Goal: Information Seeking & Learning: Find specific fact

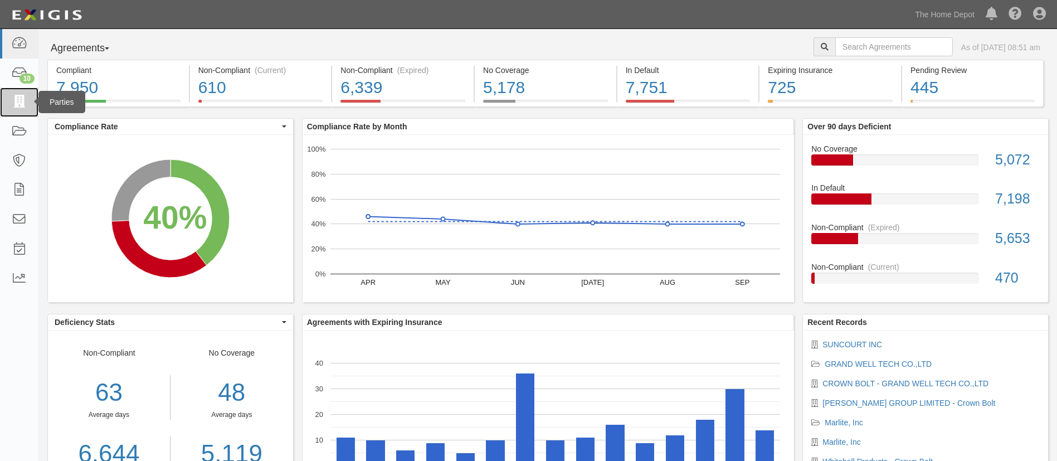
click at [26, 114] on link at bounding box center [19, 102] width 38 height 30
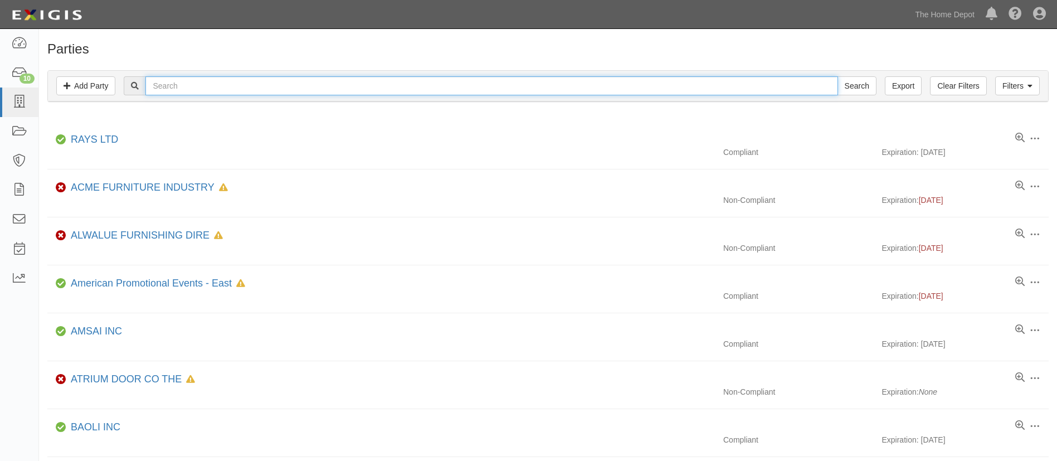
click at [318, 86] on input "text" at bounding box center [491, 85] width 692 height 19
type input "great more"
click at [838, 76] on input "Search" at bounding box center [857, 85] width 39 height 19
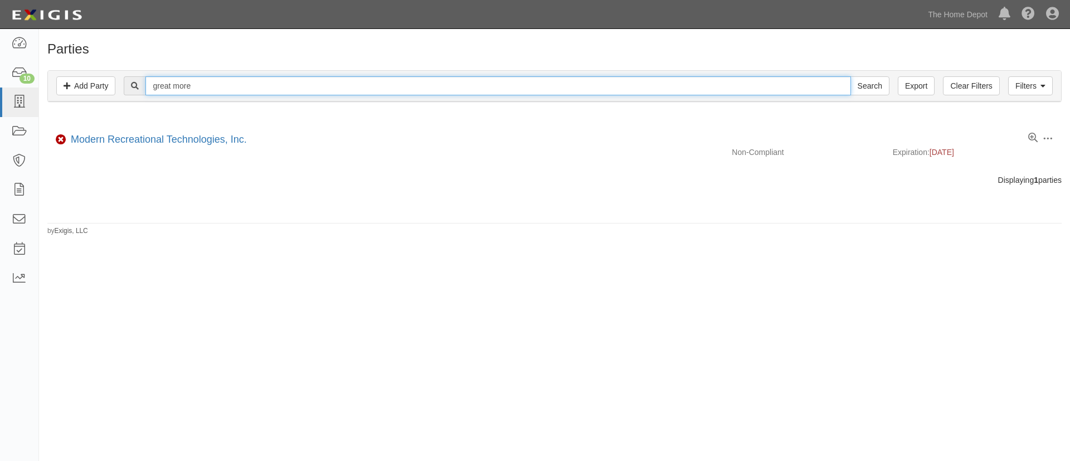
click at [318, 86] on input "great more" at bounding box center [497, 85] width 705 height 19
type input "g"
type input "woodmate"
click at [850, 76] on input "Search" at bounding box center [869, 85] width 39 height 19
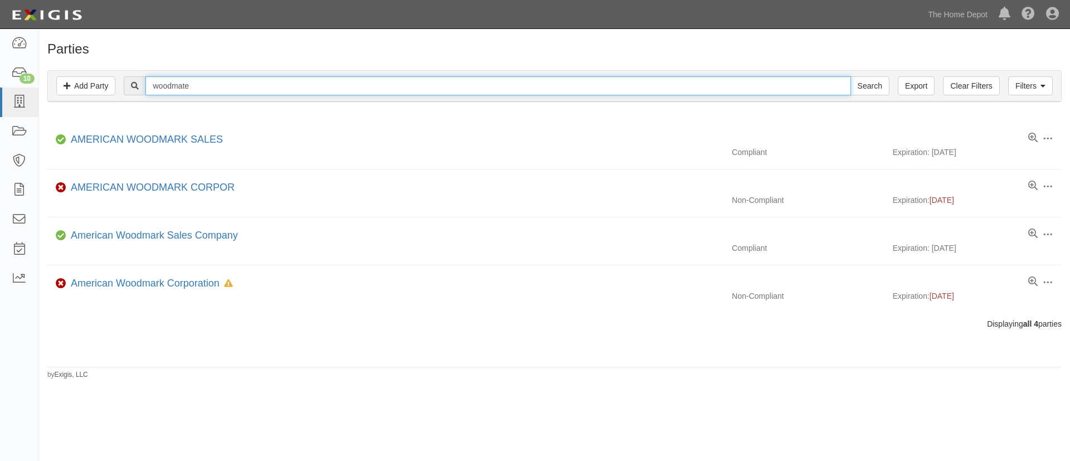
drag, startPoint x: 0, startPoint y: 0, endPoint x: 318, endPoint y: 86, distance: 329.2
click at [318, 86] on input "woodmate" at bounding box center [497, 85] width 705 height 19
type input "beifa"
click at [850, 76] on input "Search" at bounding box center [869, 85] width 39 height 19
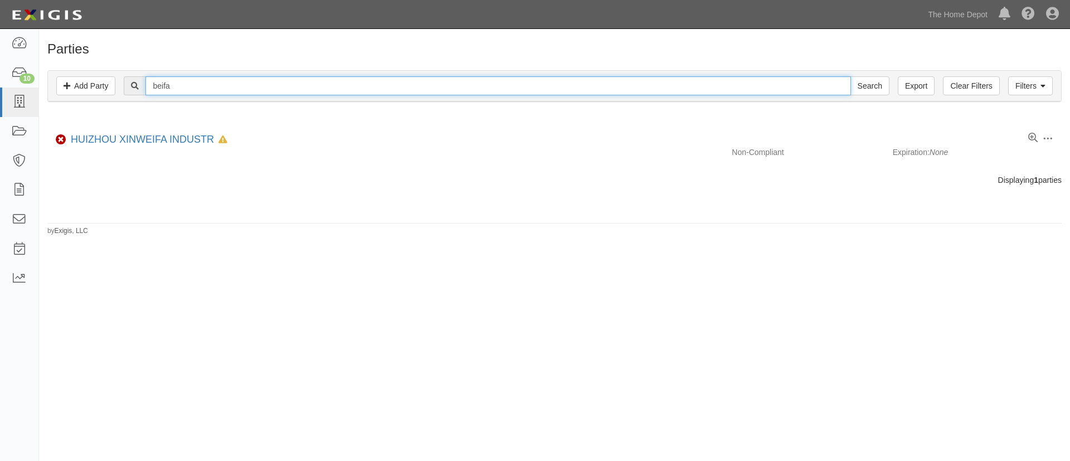
click at [318, 86] on input "beifa" at bounding box center [497, 85] width 705 height 19
type input "shandong"
click at [850, 76] on input "Search" at bounding box center [869, 85] width 39 height 19
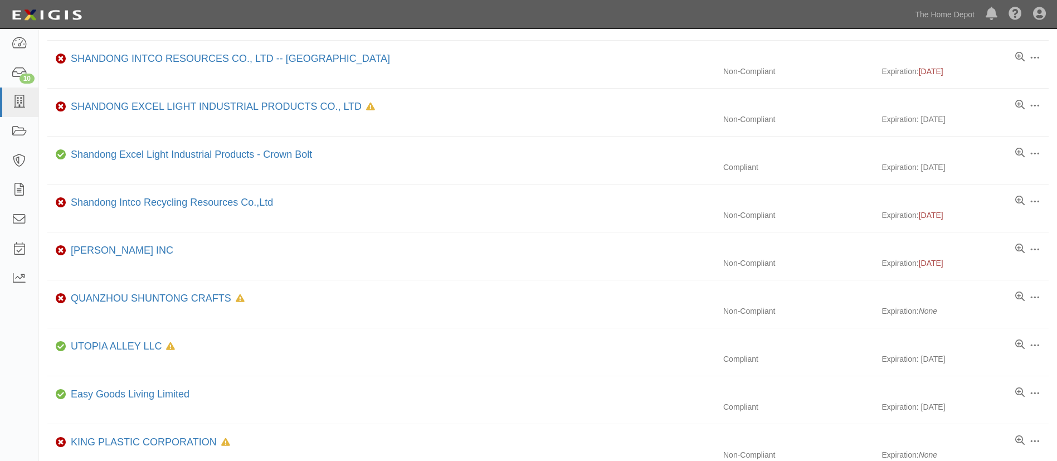
scroll to position [251, 0]
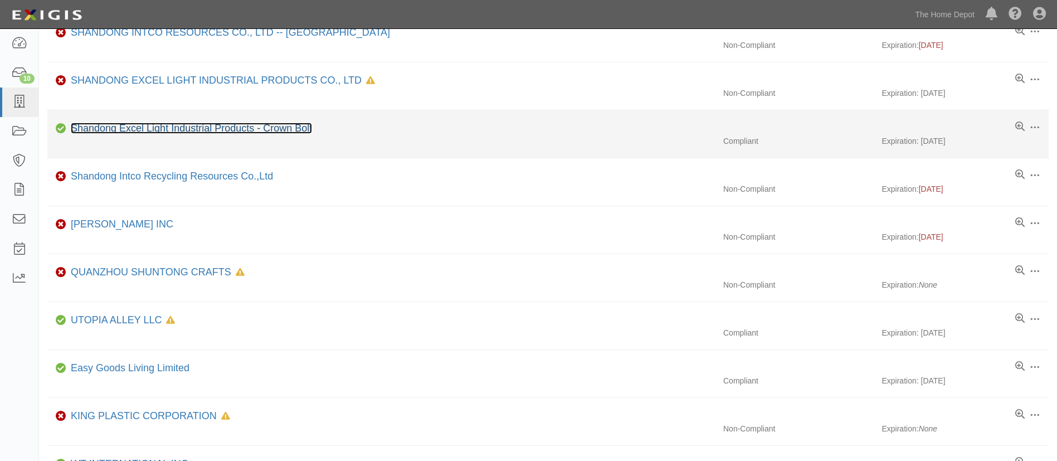
click at [283, 129] on link "Shandong Excel Light Industrial Products - Crown Bolt" at bounding box center [191, 128] width 241 height 11
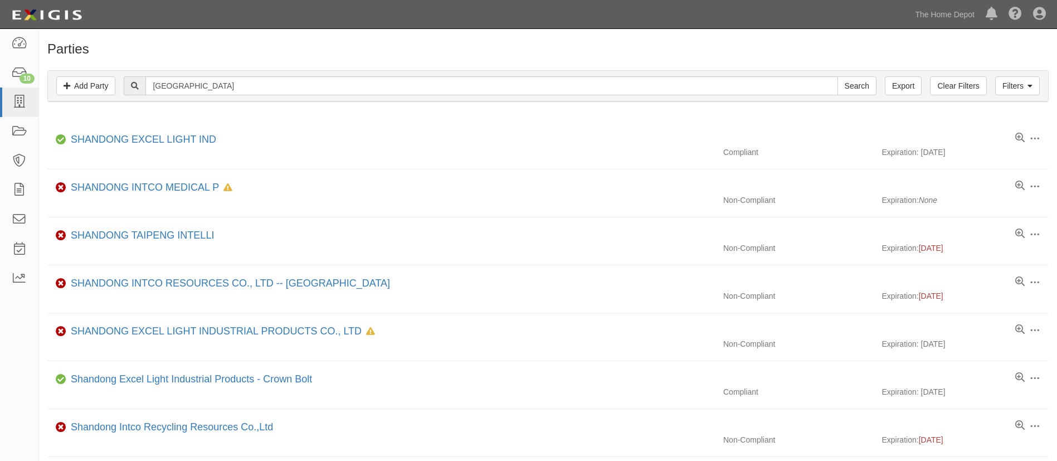
drag, startPoint x: 260, startPoint y: 71, endPoint x: 251, endPoint y: 101, distance: 31.4
click at [260, 74] on div "Filters Add Party Clear Filters Export shandong Search Filters" at bounding box center [548, 86] width 1000 height 31
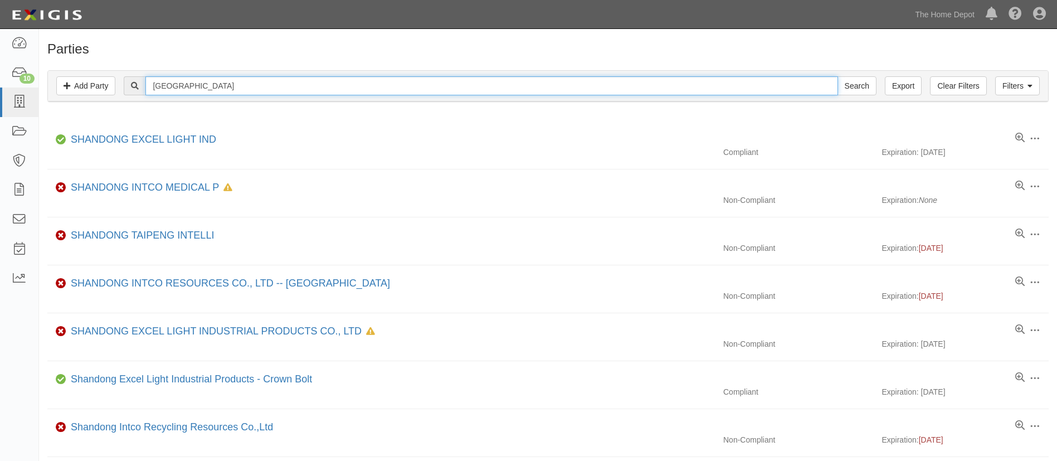
click at [257, 90] on input "shandong" at bounding box center [491, 85] width 692 height 19
type input "shandong rope"
click at [838, 76] on input "Search" at bounding box center [857, 85] width 39 height 19
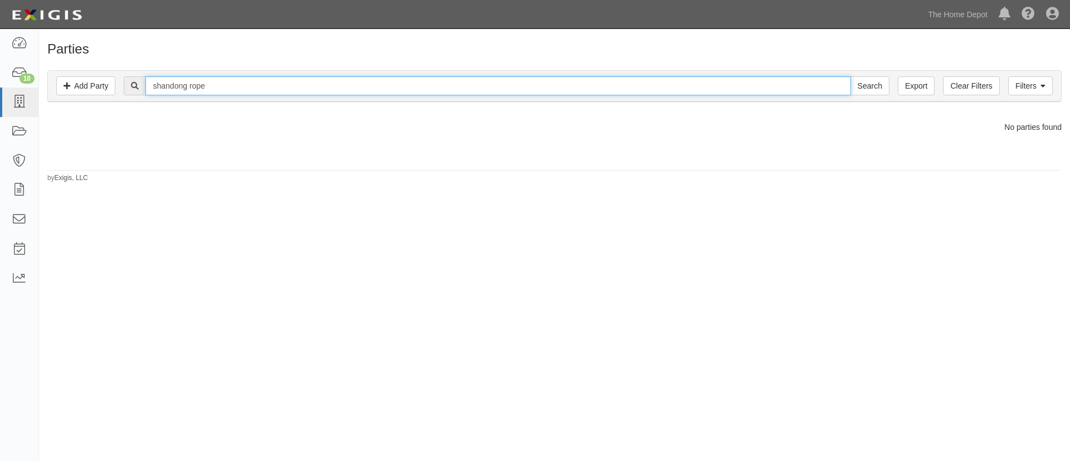
click at [254, 82] on input "shandong rope" at bounding box center [497, 85] width 705 height 19
type input "prosperity"
click at [850, 76] on input "Search" at bounding box center [869, 85] width 39 height 19
